Goal: Transaction & Acquisition: Subscribe to service/newsletter

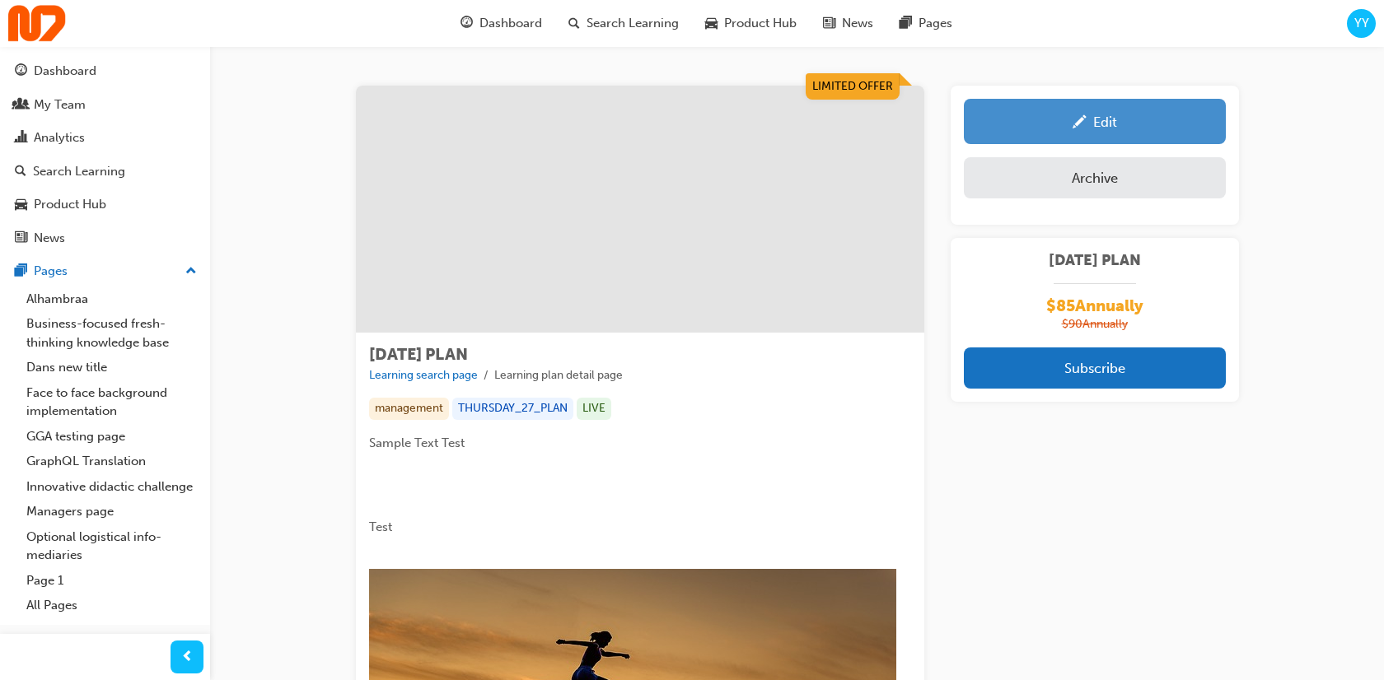
click at [1077, 109] on link "Edit" at bounding box center [1095, 121] width 262 height 45
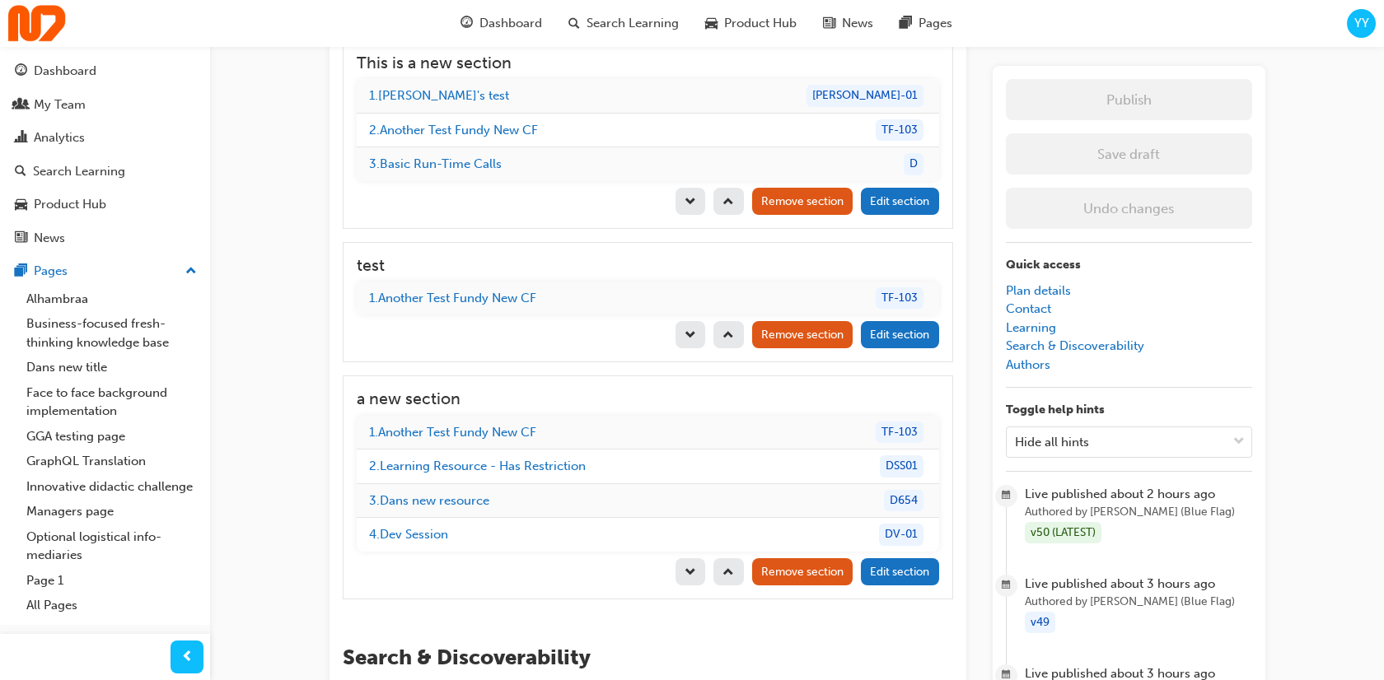
scroll to position [2329, 0]
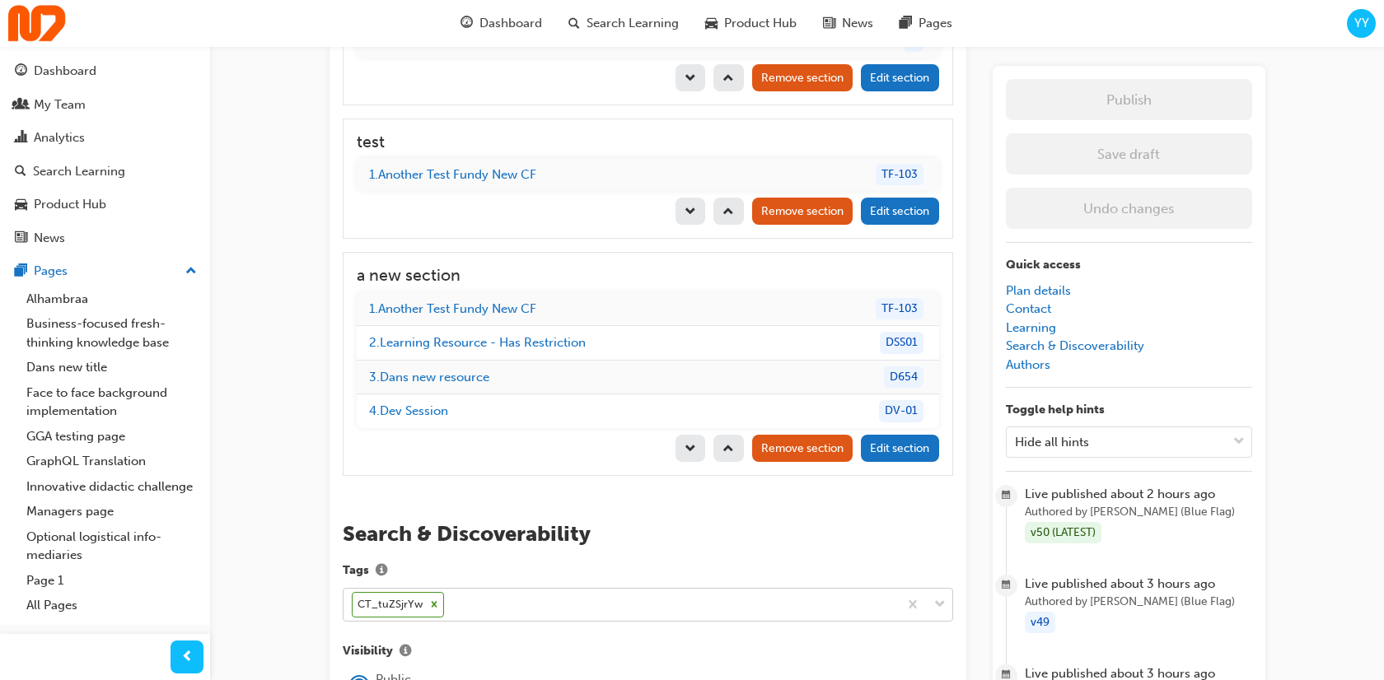
click at [432, 599] on icon at bounding box center [434, 605] width 12 height 12
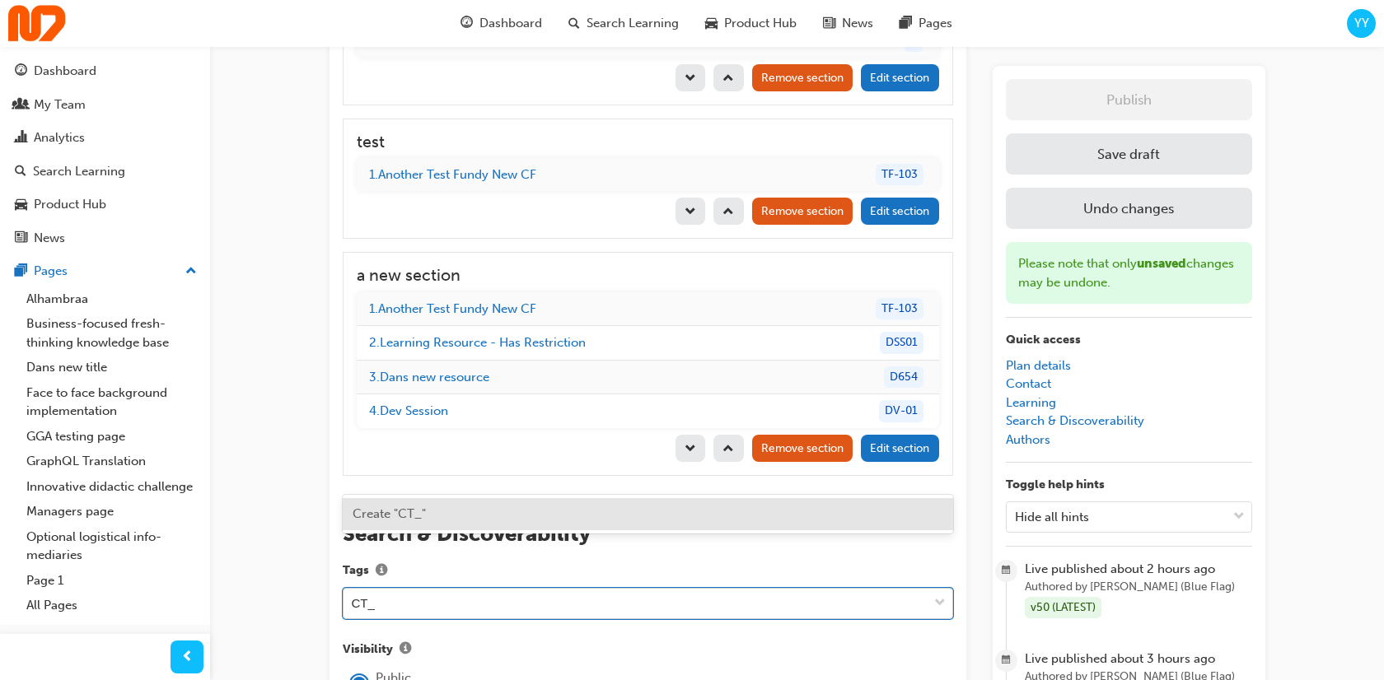
paste input "W9VISfna"
type input "CT_W9VISfna"
click at [481, 516] on div "Create "CT_W9VISfna"" at bounding box center [648, 514] width 610 height 32
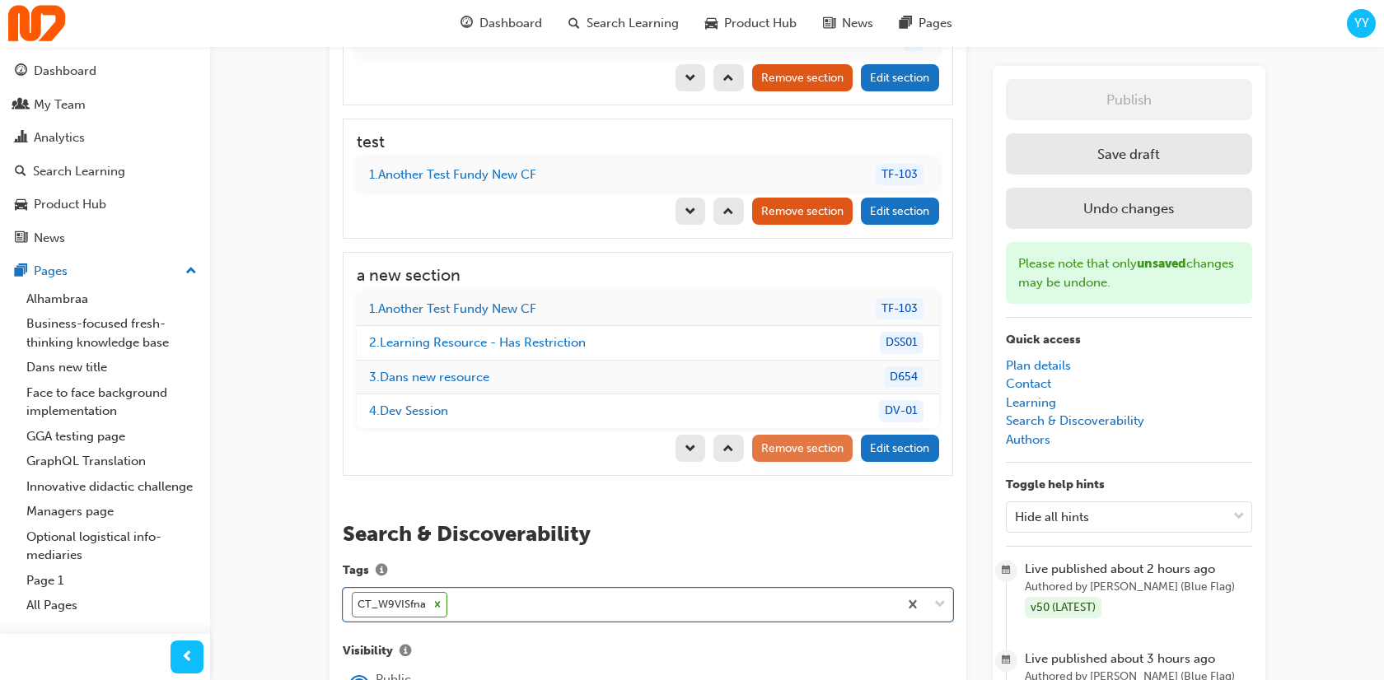
scroll to position [2238, 0]
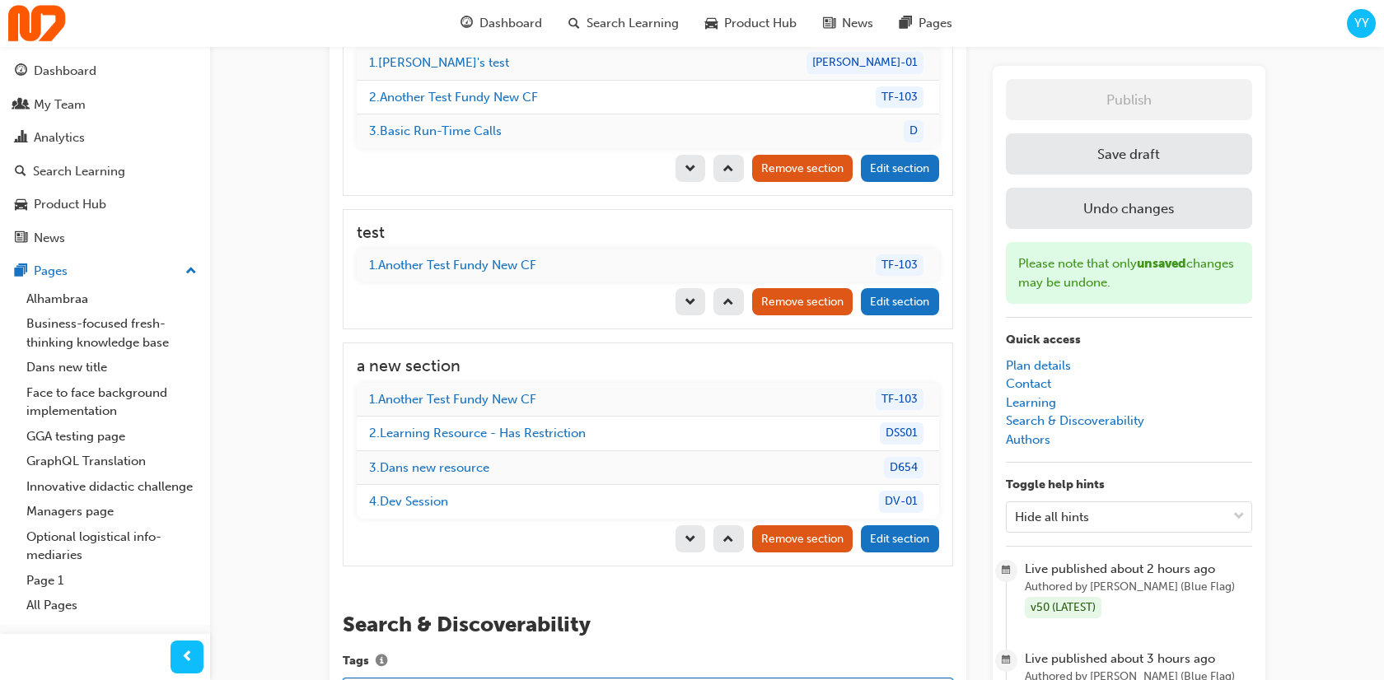
click at [1139, 133] on button "Save draft" at bounding box center [1129, 153] width 246 height 41
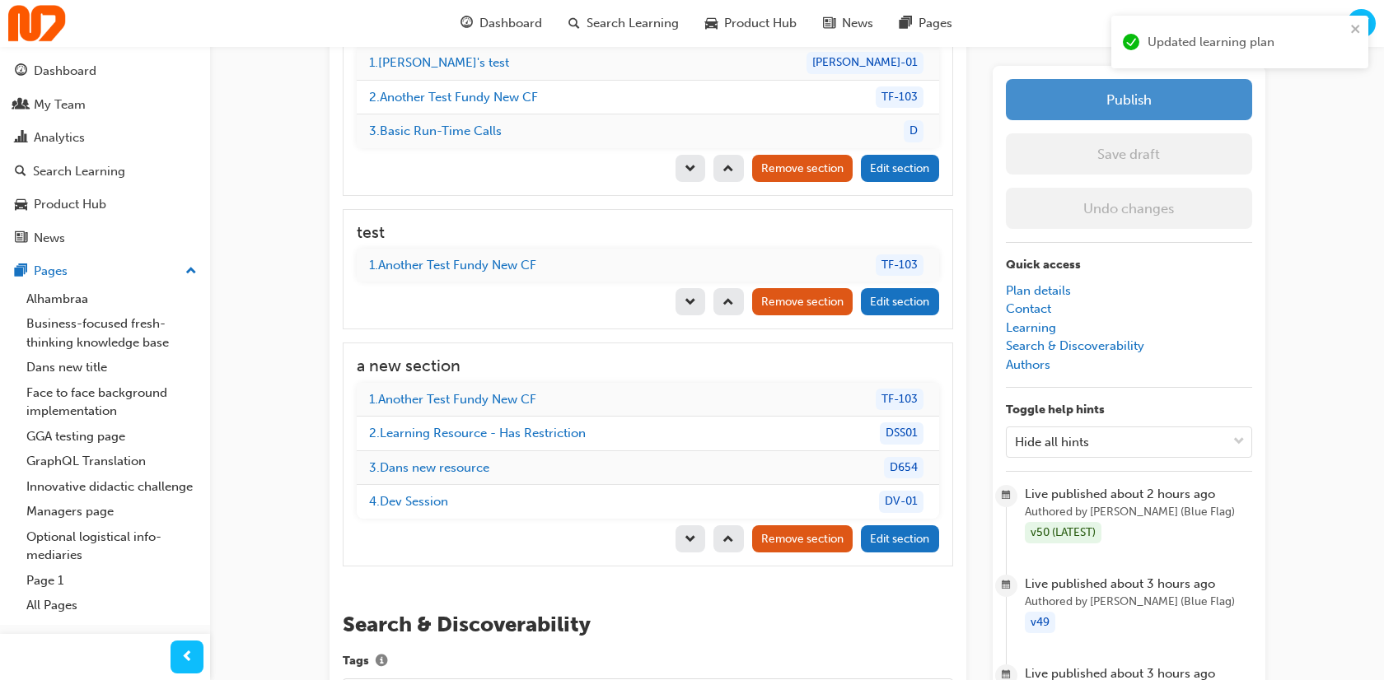
click at [1152, 96] on button "Publish" at bounding box center [1129, 99] width 246 height 41
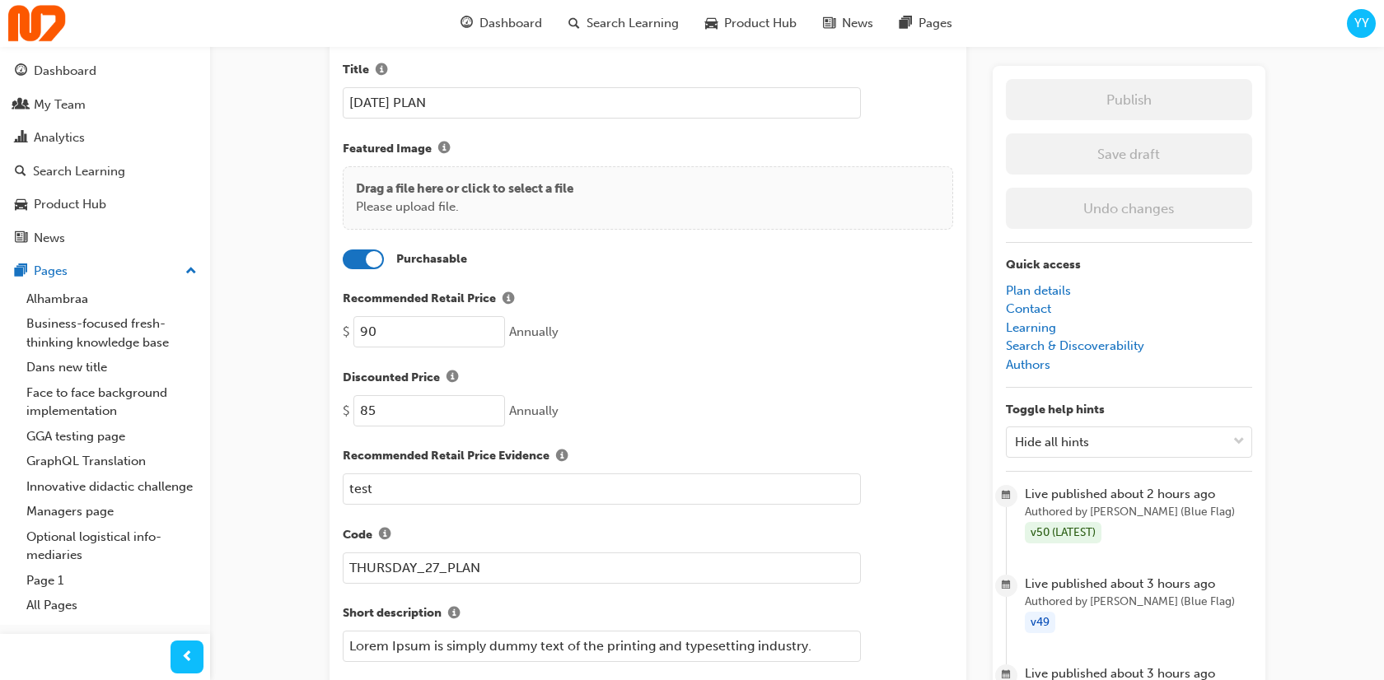
scroll to position [0, 0]
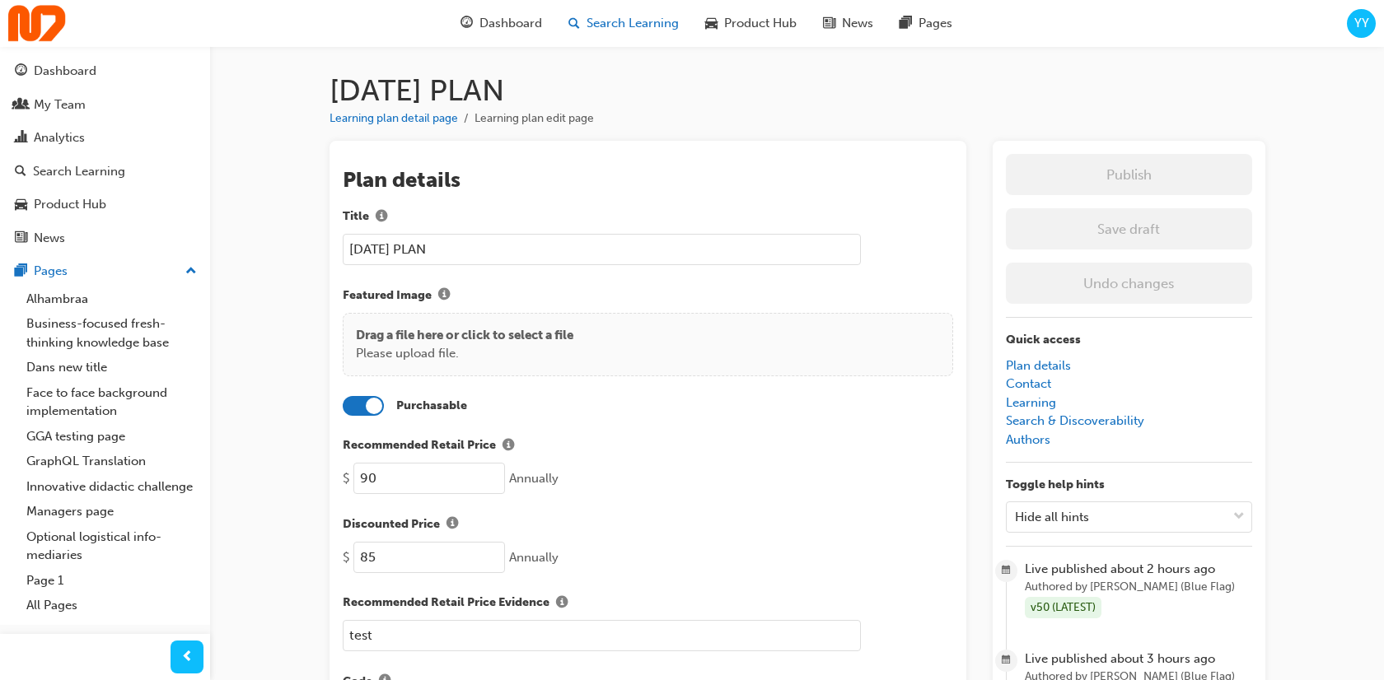
click at [614, 17] on span "Search Learning" at bounding box center [633, 23] width 92 height 19
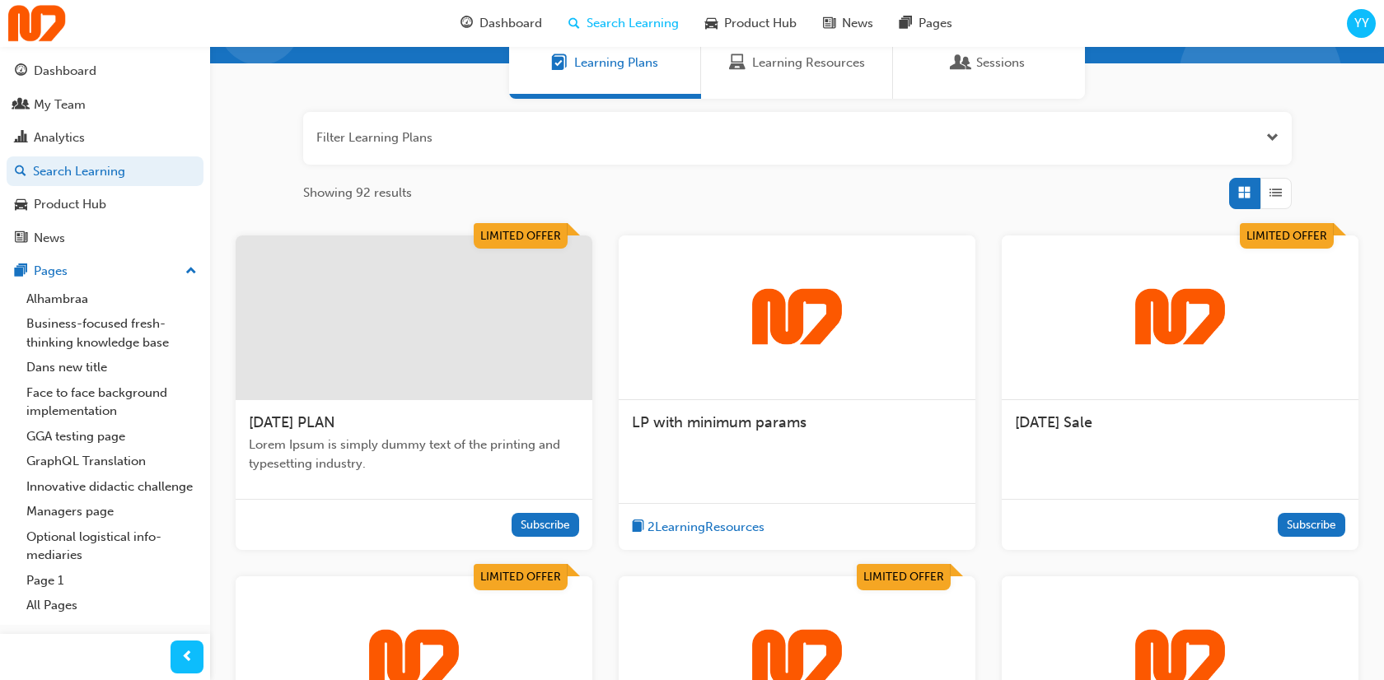
scroll to position [150, 0]
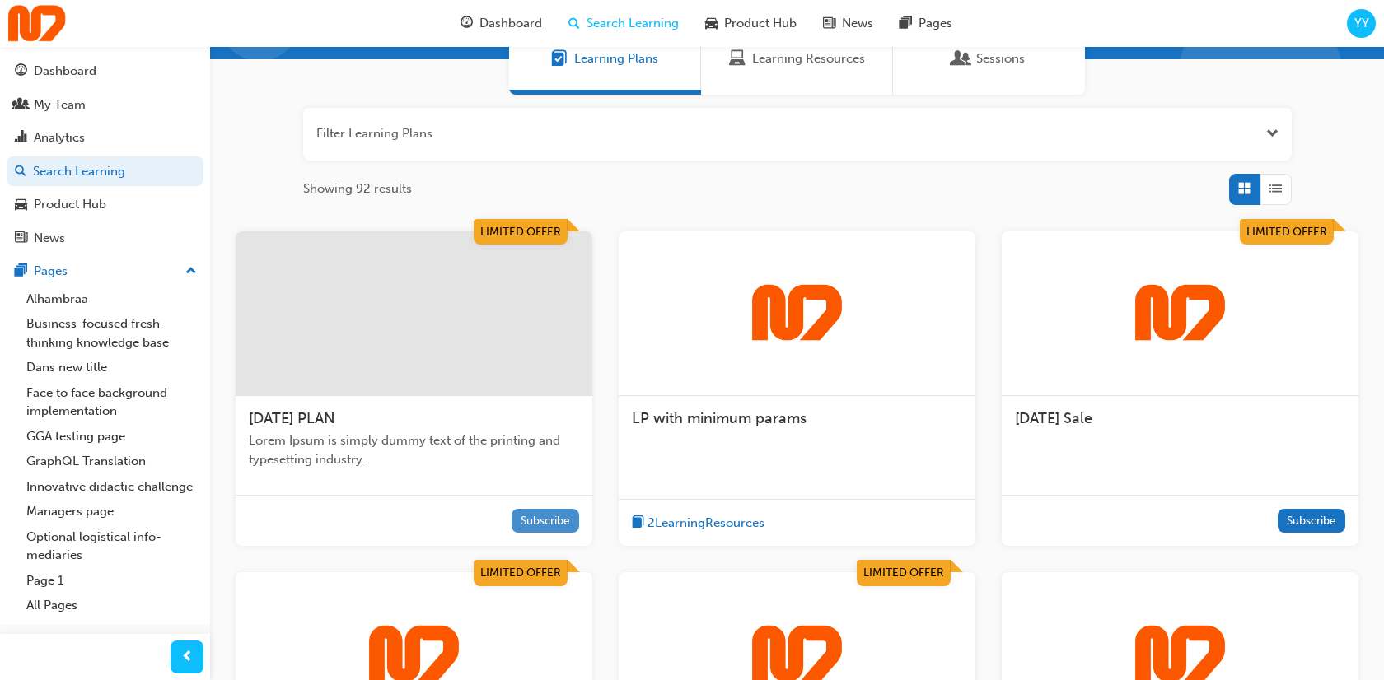
click at [554, 521] on button "Subscribe" at bounding box center [546, 521] width 68 height 24
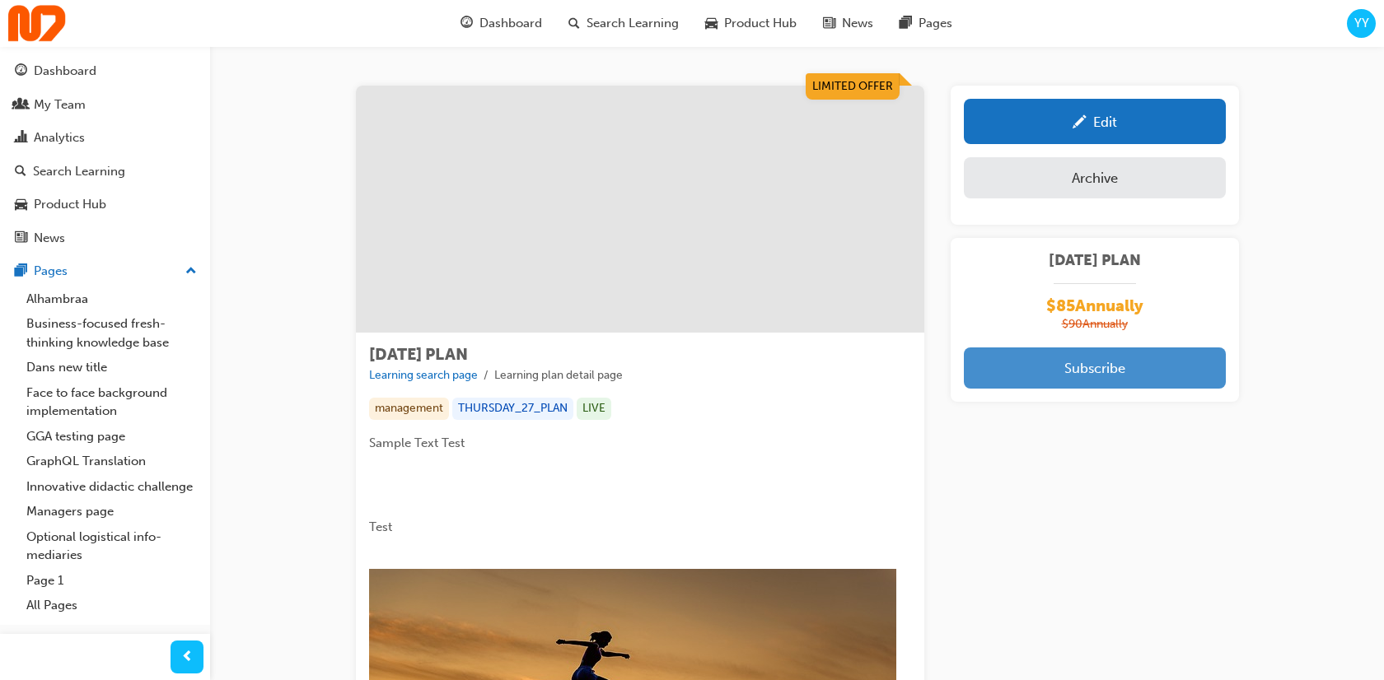
click at [1098, 381] on button "Subscribe" at bounding box center [1095, 368] width 262 height 41
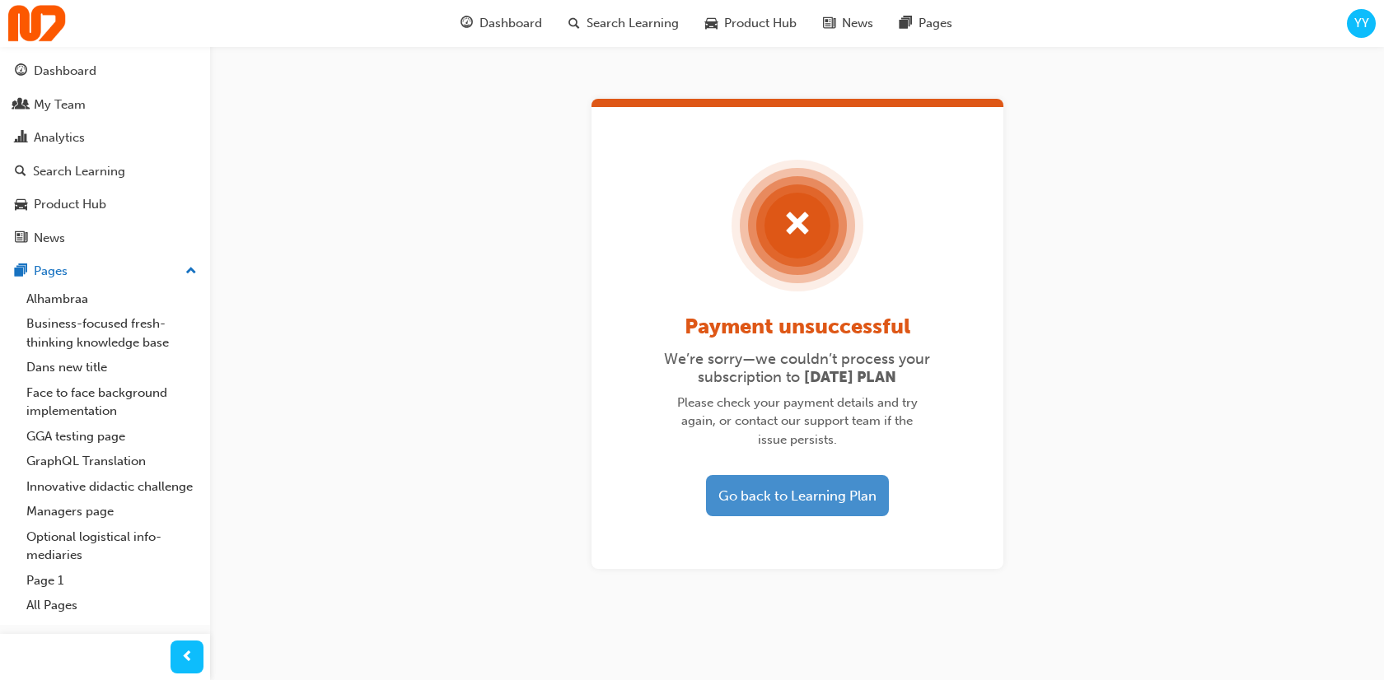
click at [762, 481] on button "Go back to Learning Plan" at bounding box center [797, 495] width 183 height 41
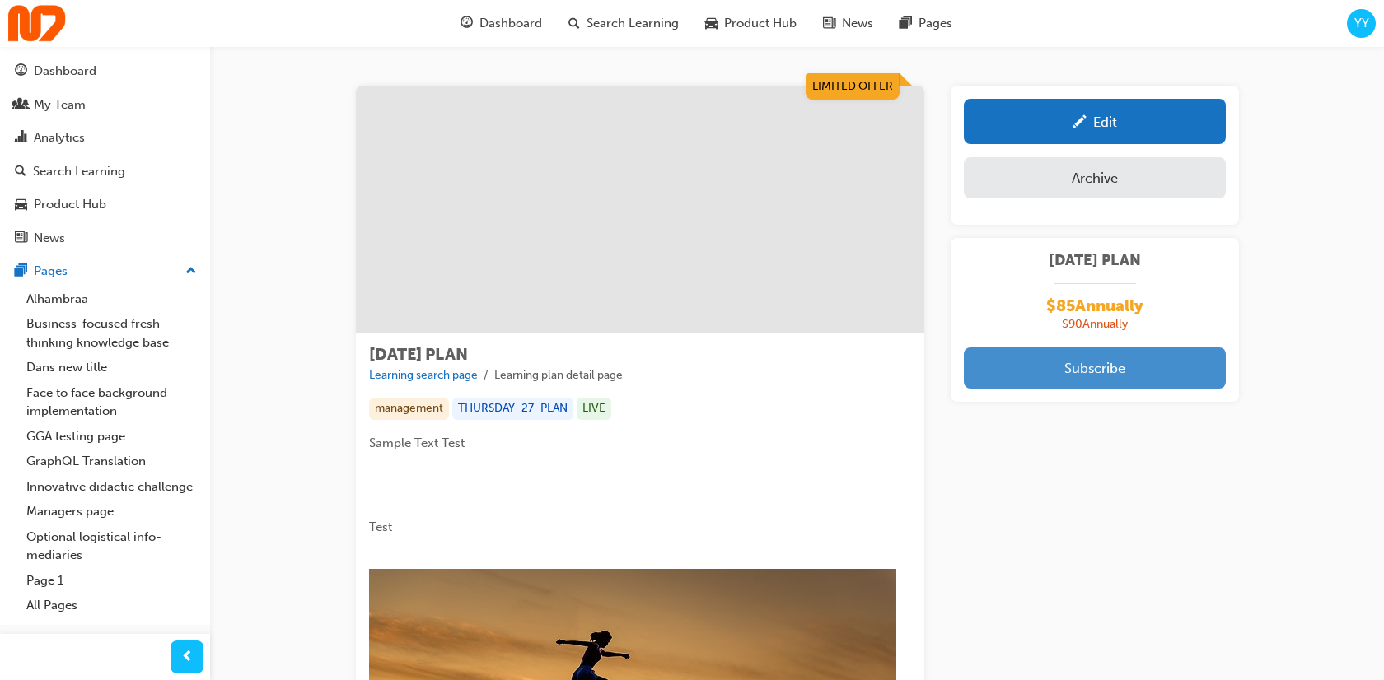
click at [1057, 369] on button "Subscribe" at bounding box center [1095, 368] width 262 height 41
